Goal: Transaction & Acquisition: Obtain resource

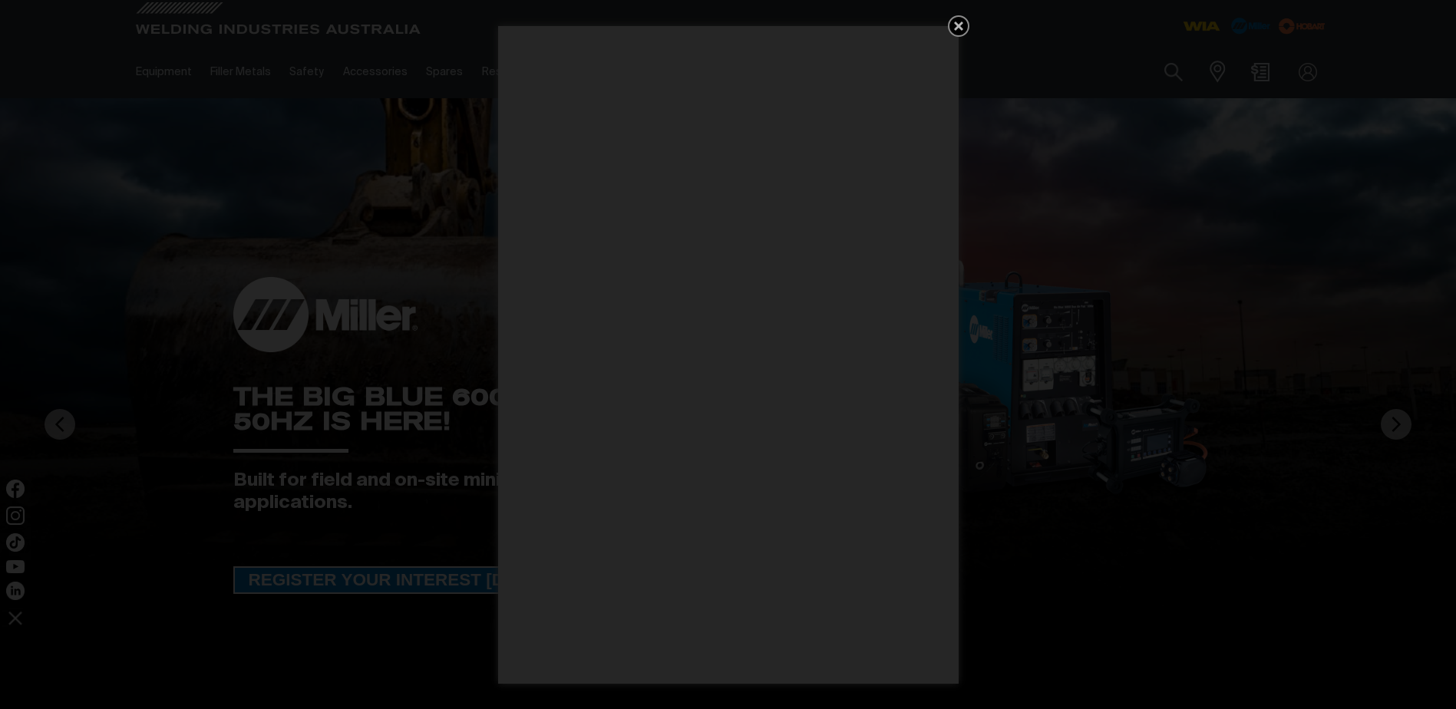
click at [964, 21] on icon "Get 5 WIA Welding Guides Free!" at bounding box center [958, 26] width 18 height 18
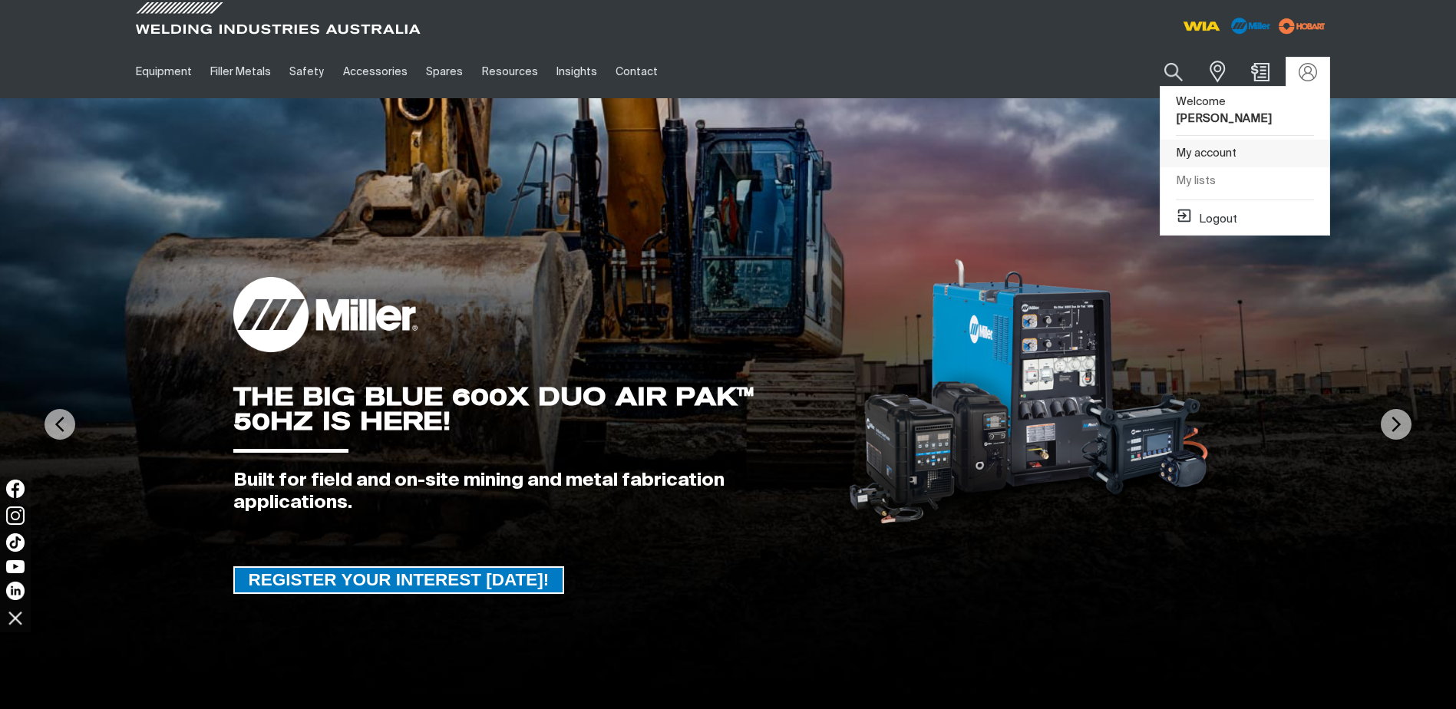
click at [1209, 140] on link "My account" at bounding box center [1245, 154] width 169 height 28
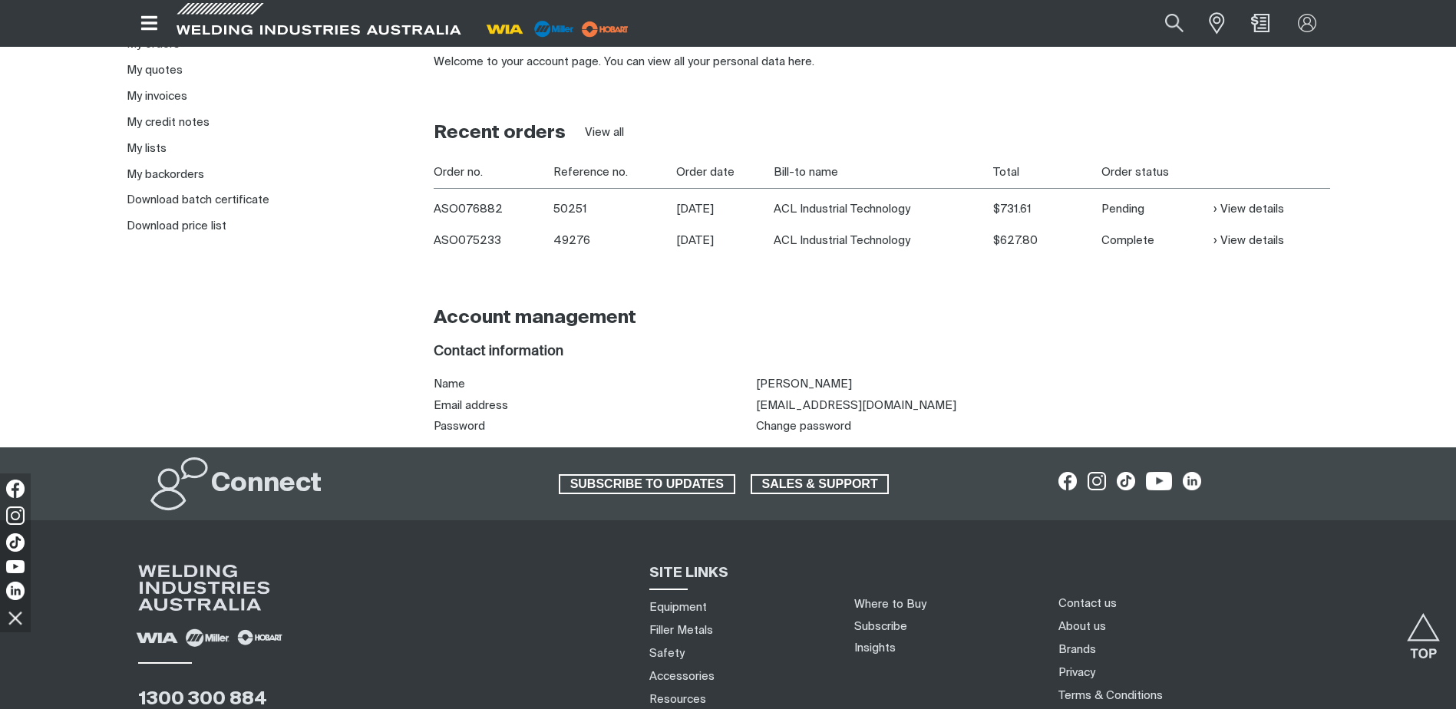
scroll to position [128, 0]
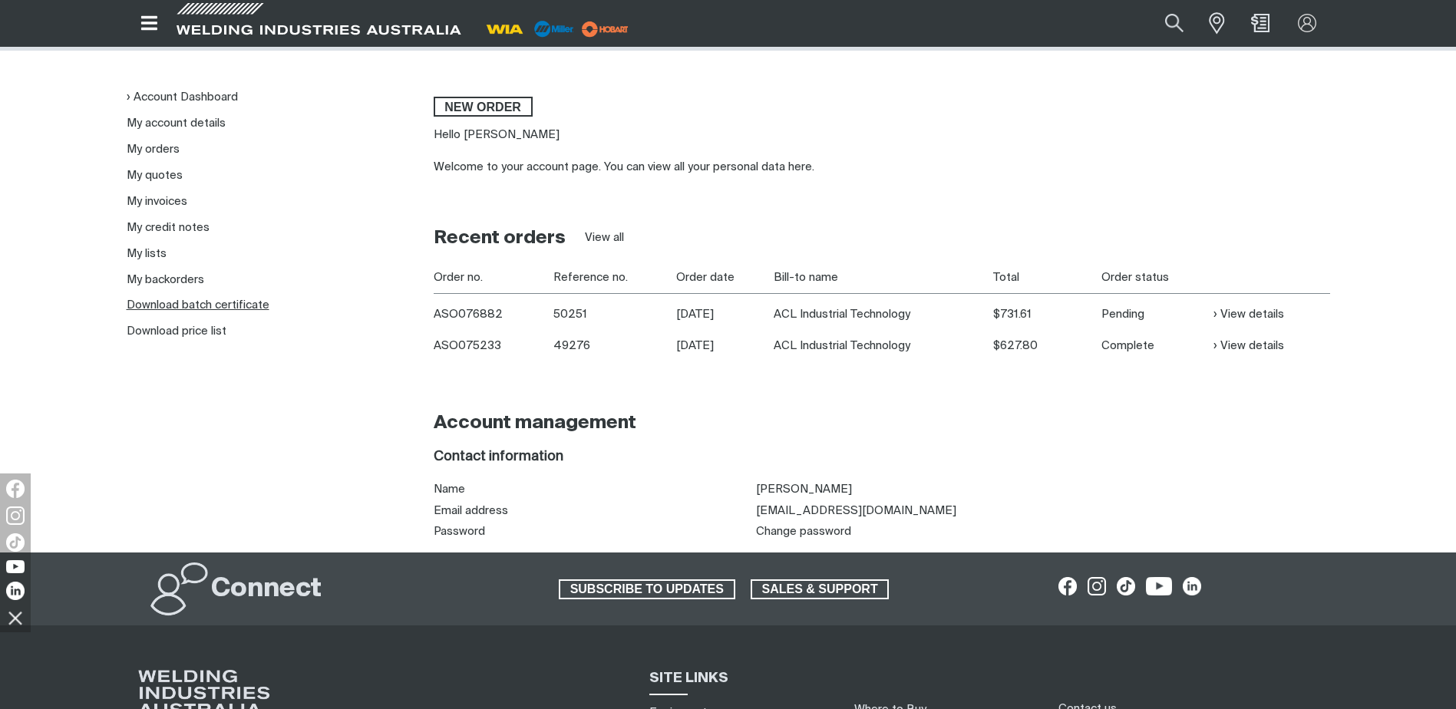
click at [167, 302] on link "Download batch certificate" at bounding box center [198, 305] width 143 height 12
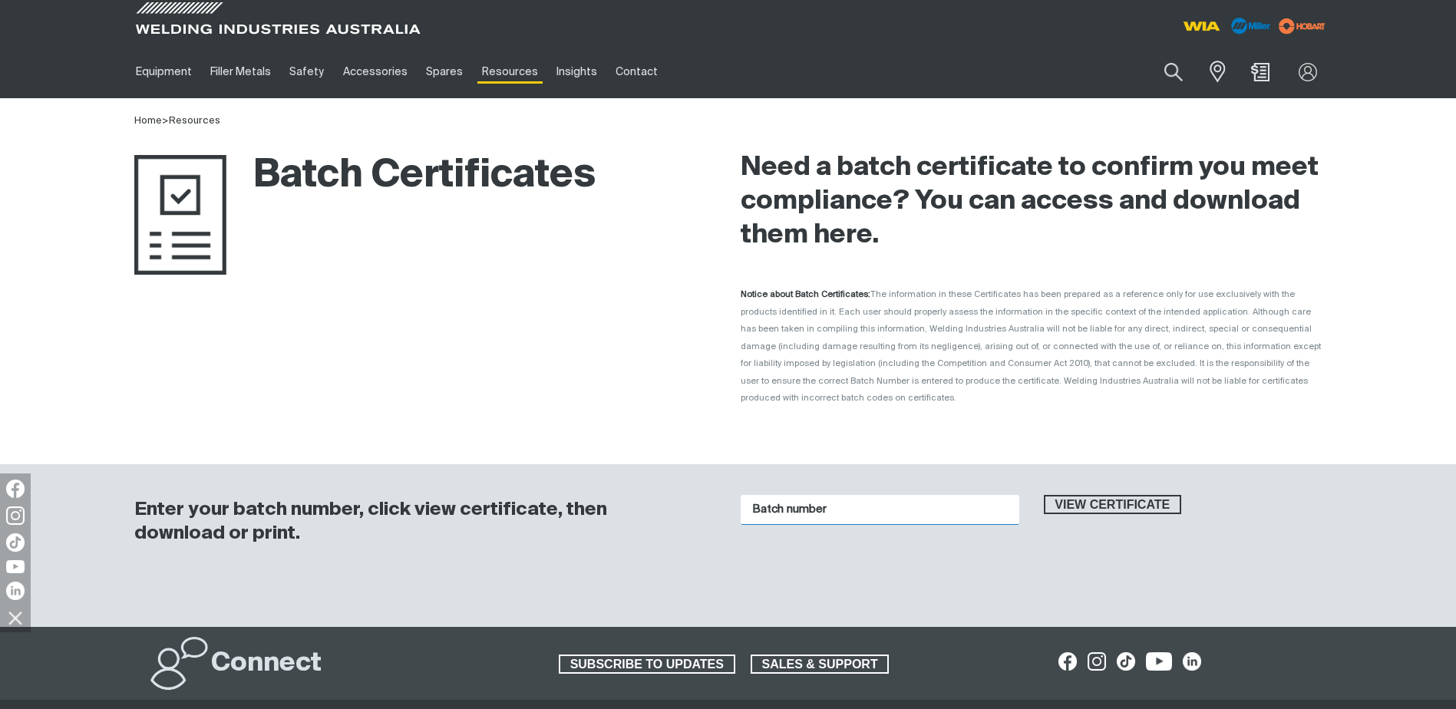
click at [853, 495] on input "Batch number" at bounding box center [880, 510] width 279 height 30
paste input "1016546"
click at [1069, 495] on span "View certificate" at bounding box center [1112, 505] width 135 height 20
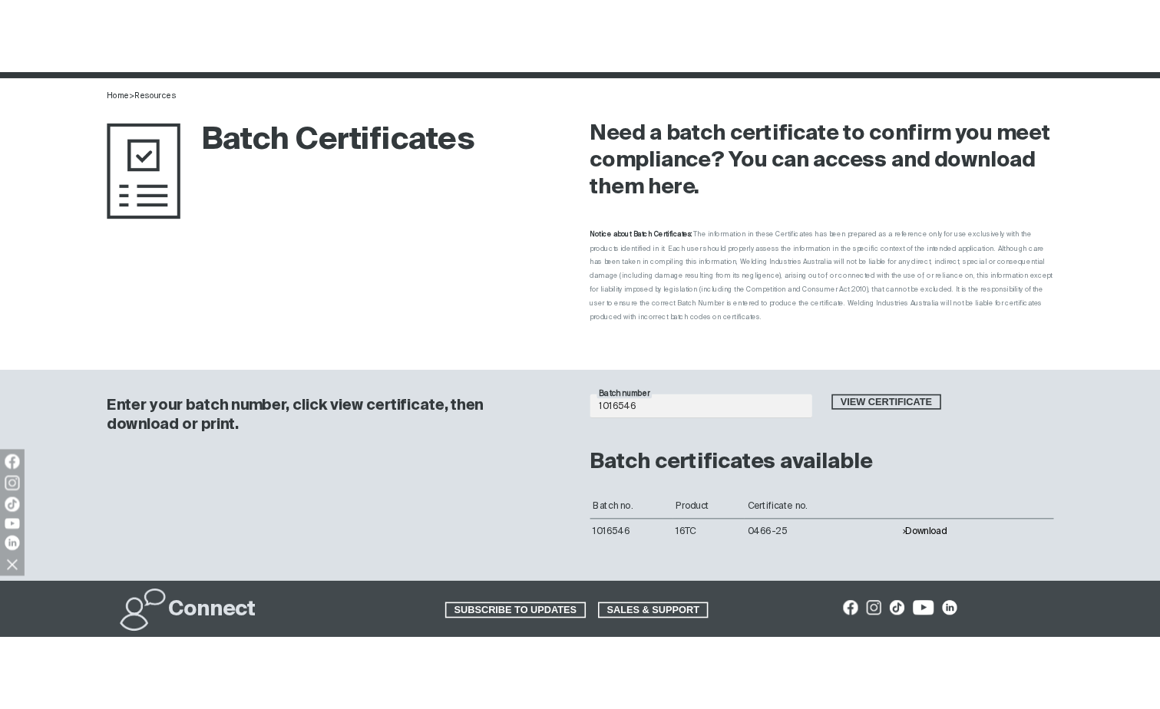
scroll to position [128, 0]
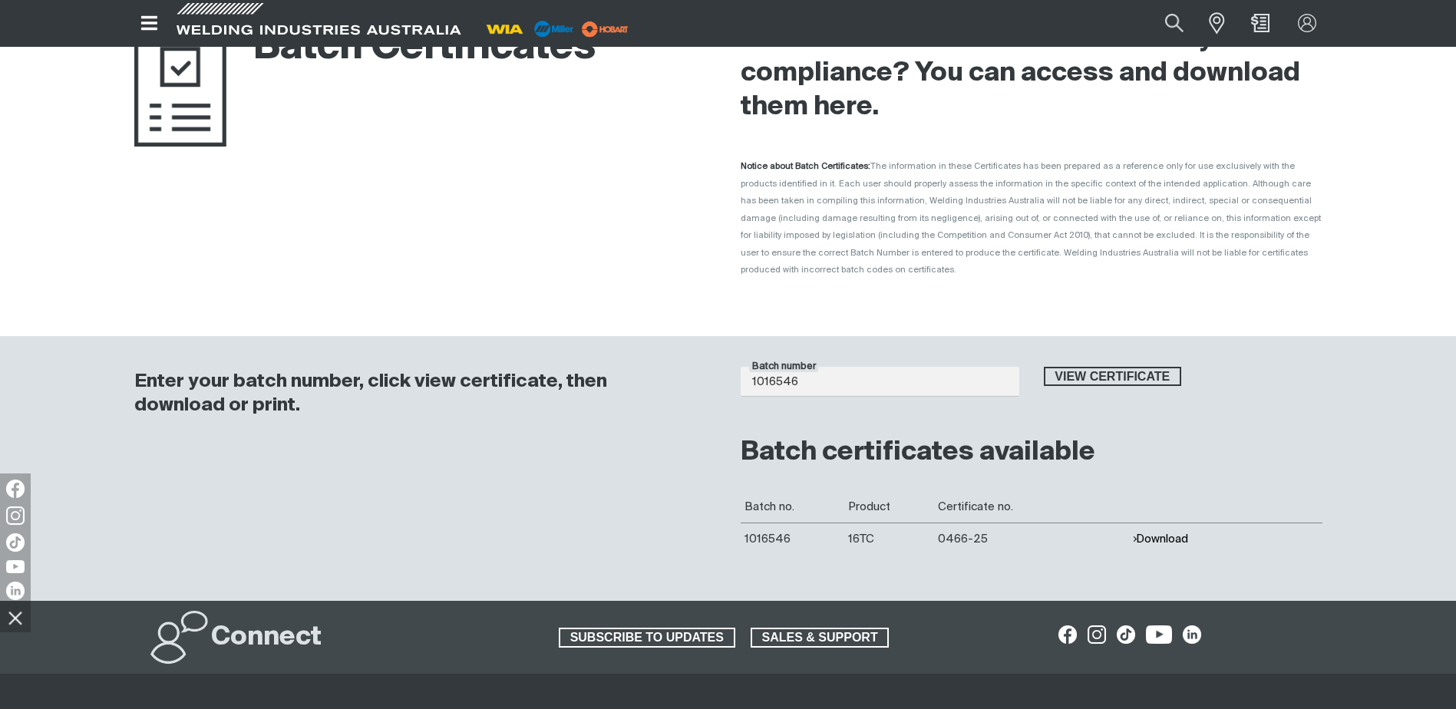
click at [1144, 533] on button "Download" at bounding box center [1160, 539] width 56 height 13
click at [765, 367] on input "1016546" at bounding box center [880, 382] width 279 height 30
paste input "302"
click at [1044, 367] on button "View certificate" at bounding box center [1113, 377] width 138 height 20
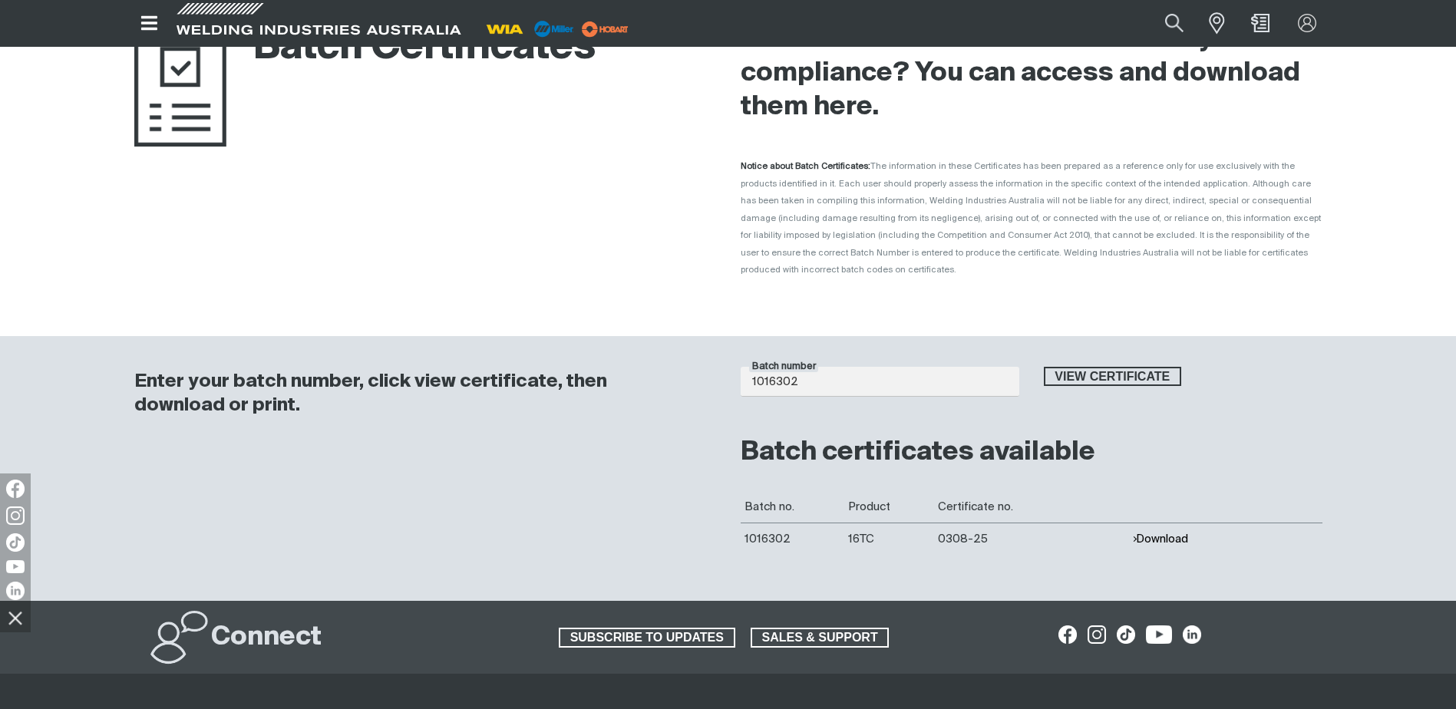
click at [1137, 533] on button "Download" at bounding box center [1160, 539] width 56 height 13
click at [796, 369] on input "1016302" at bounding box center [880, 382] width 279 height 30
paste input "136"
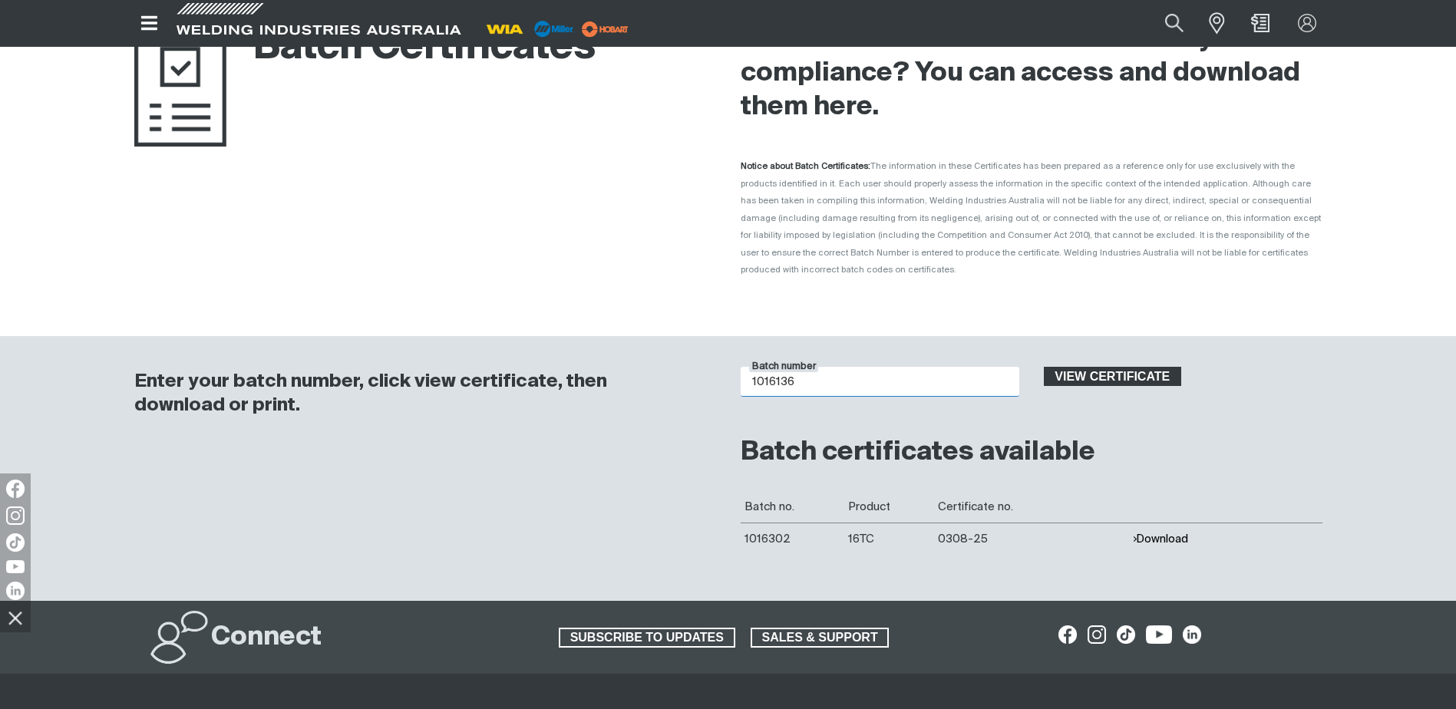
type input "1016136"
click at [1104, 367] on span "View certificate" at bounding box center [1112, 377] width 135 height 20
click at [1156, 533] on button "Download" at bounding box center [1160, 539] width 56 height 13
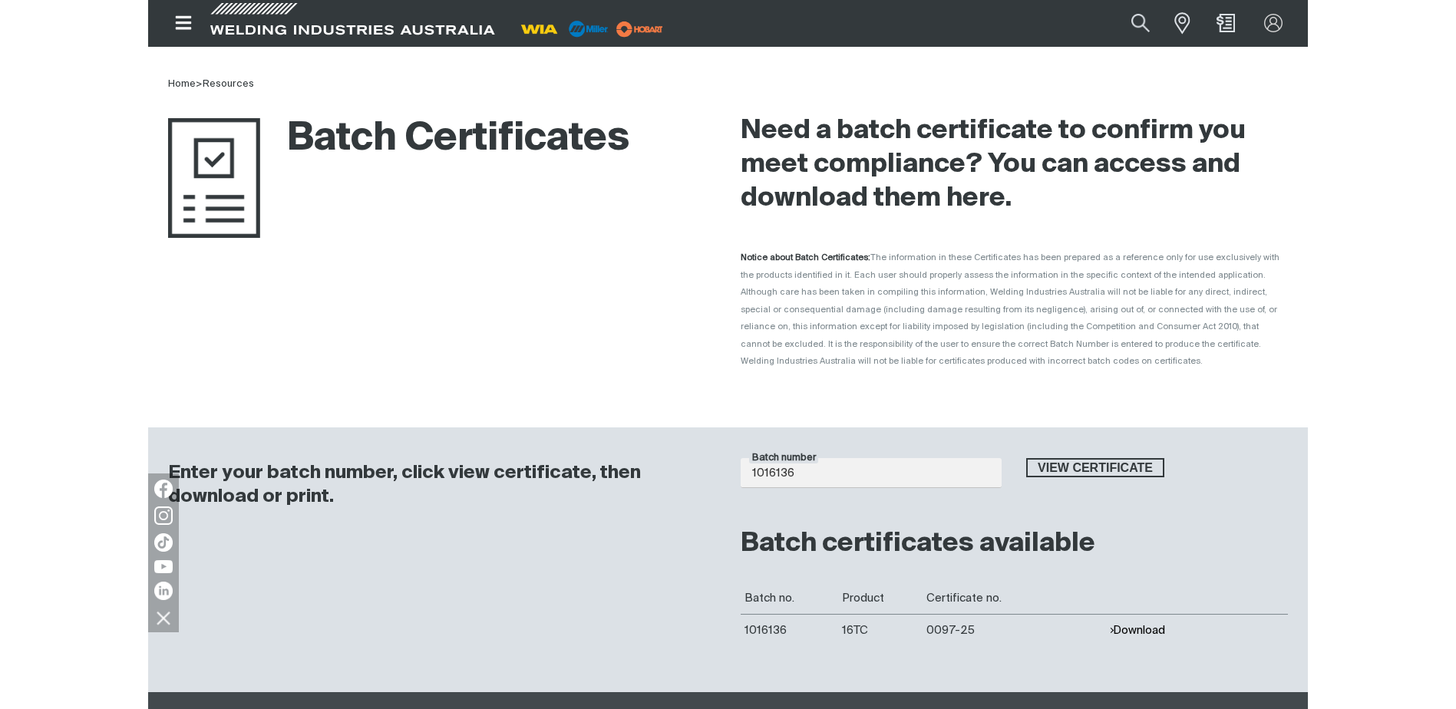
scroll to position [0, 0]
